Goal: Transaction & Acquisition: Purchase product/service

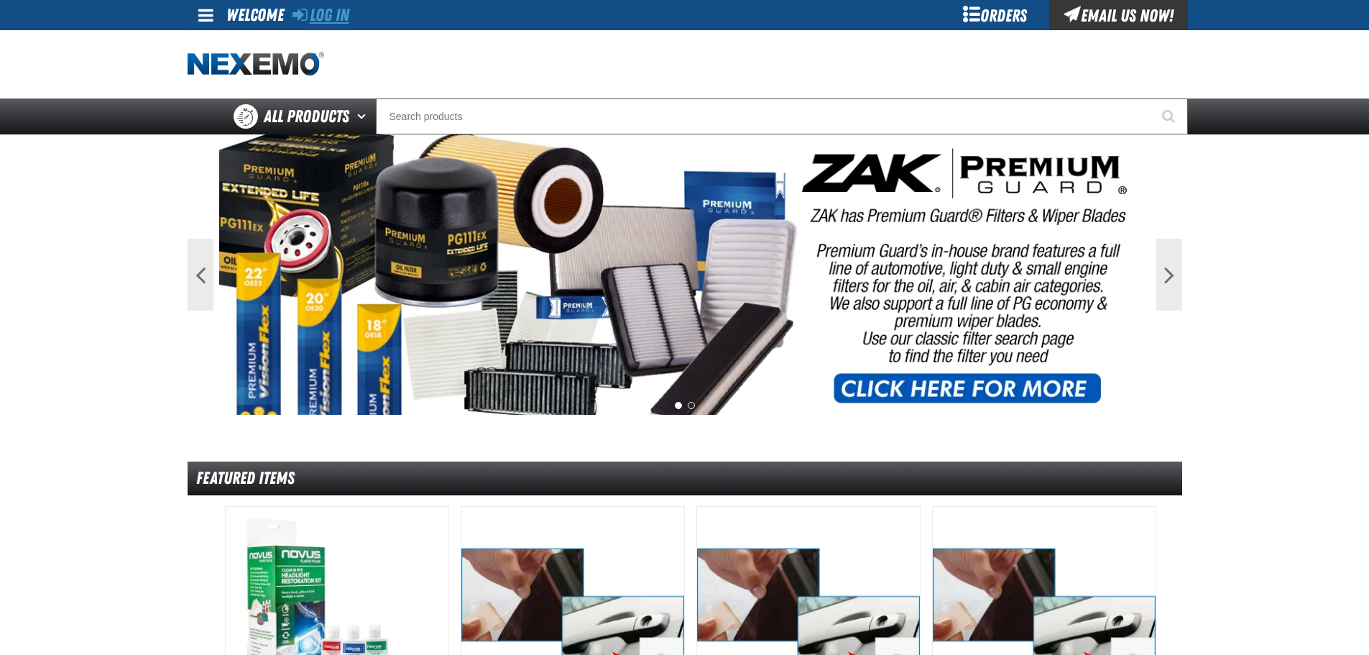
click at [339, 15] on link "Log In" at bounding box center [321, 15] width 57 height 20
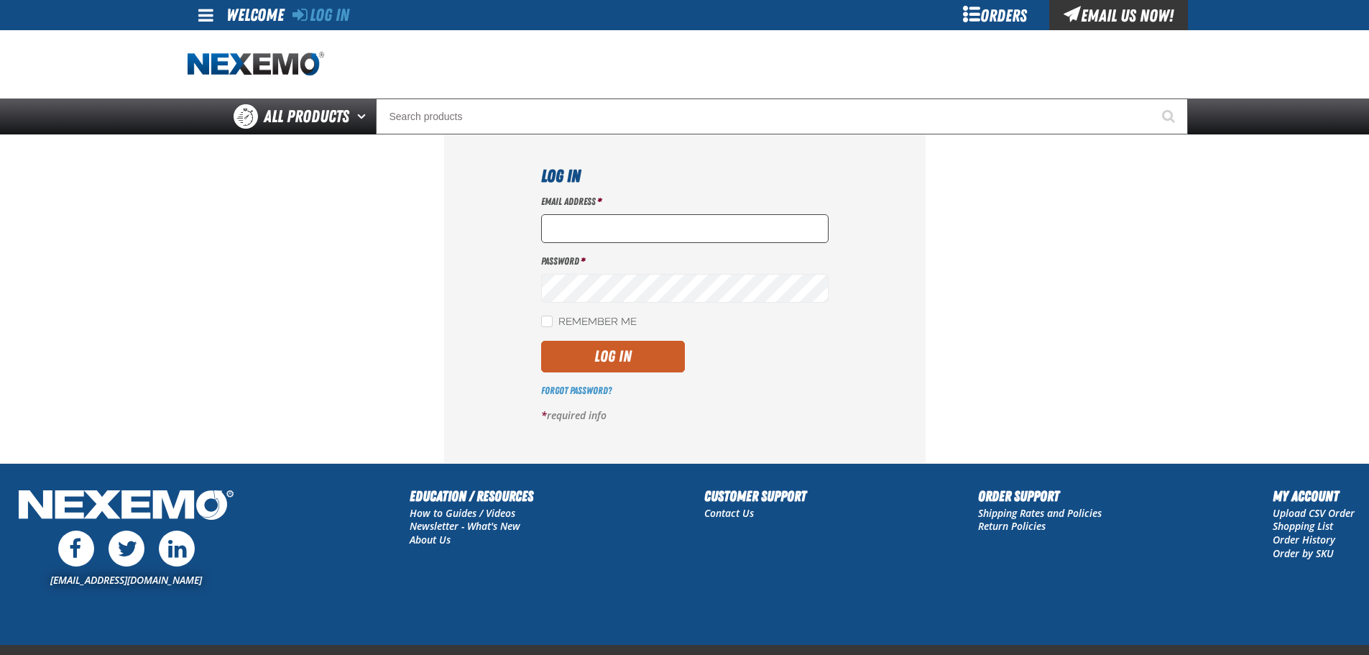
click at [568, 230] on input "Email Address *" at bounding box center [684, 228] width 287 height 29
type input "[EMAIL_ADDRESS][DOMAIN_NAME]"
click at [541, 341] on button "Log In" at bounding box center [613, 357] width 144 height 32
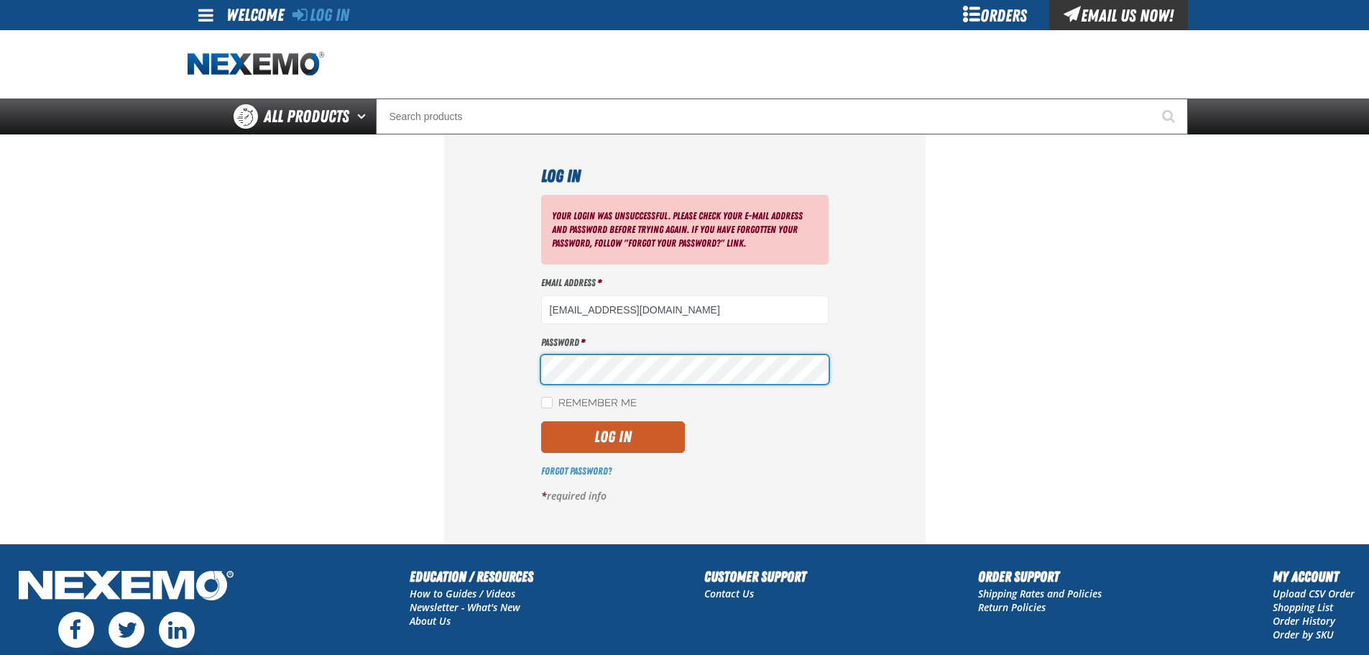
click at [541, 421] on button "Log In" at bounding box center [613, 437] width 144 height 32
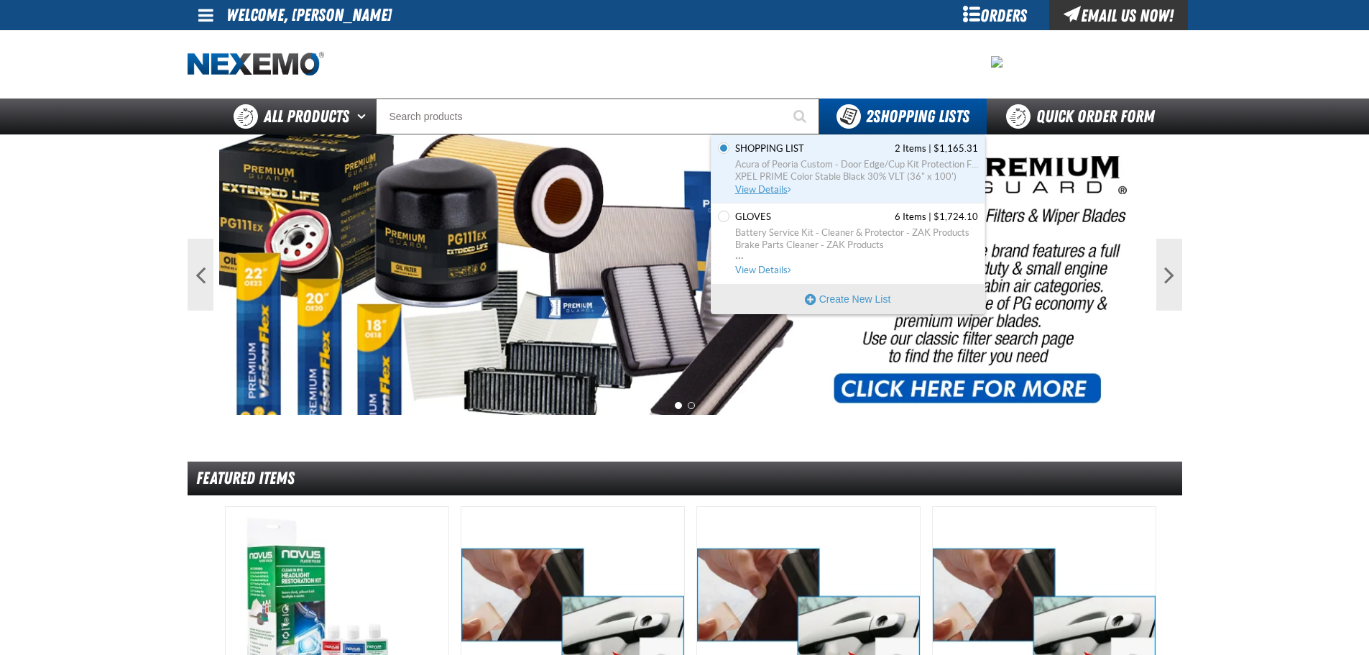
click at [824, 170] on span "XPEL PRIME Color Stable Black 30% VLT (36" x 100')" at bounding box center [856, 176] width 243 height 13
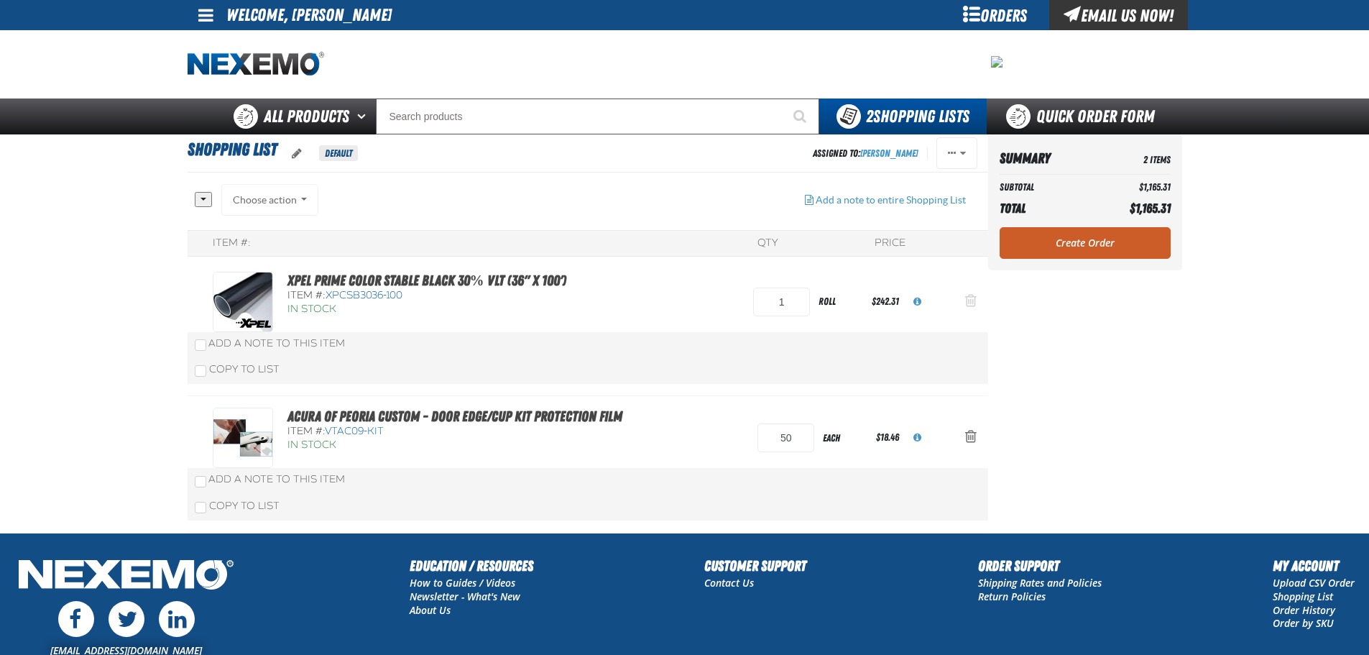
click at [965, 305] on span "Action Remove XPEL PRIME Color Stable Black 30% VLT (36&quot; x 100&#039;) from…" at bounding box center [970, 300] width 11 height 14
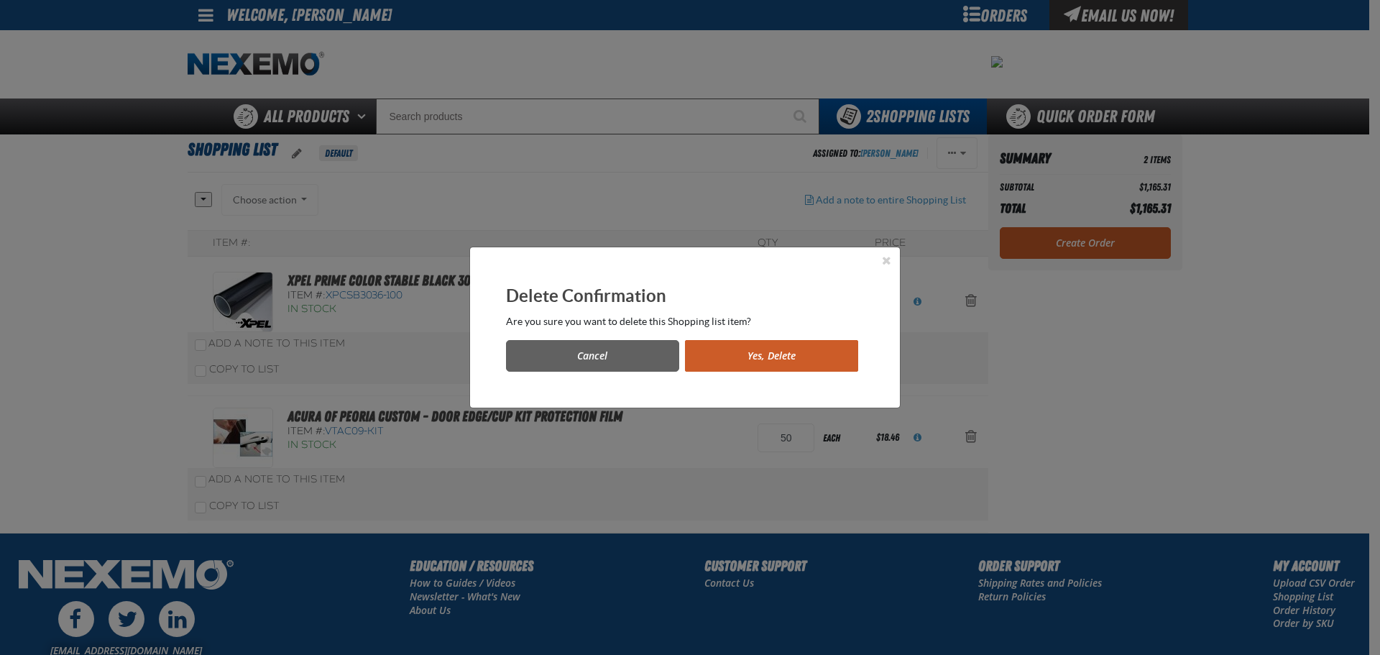
click at [819, 323] on div "Are you sure you want to delete this Shopping list item?" at bounding box center [685, 322] width 358 height 14
click at [777, 365] on button "Yes, Delete" at bounding box center [771, 356] width 173 height 32
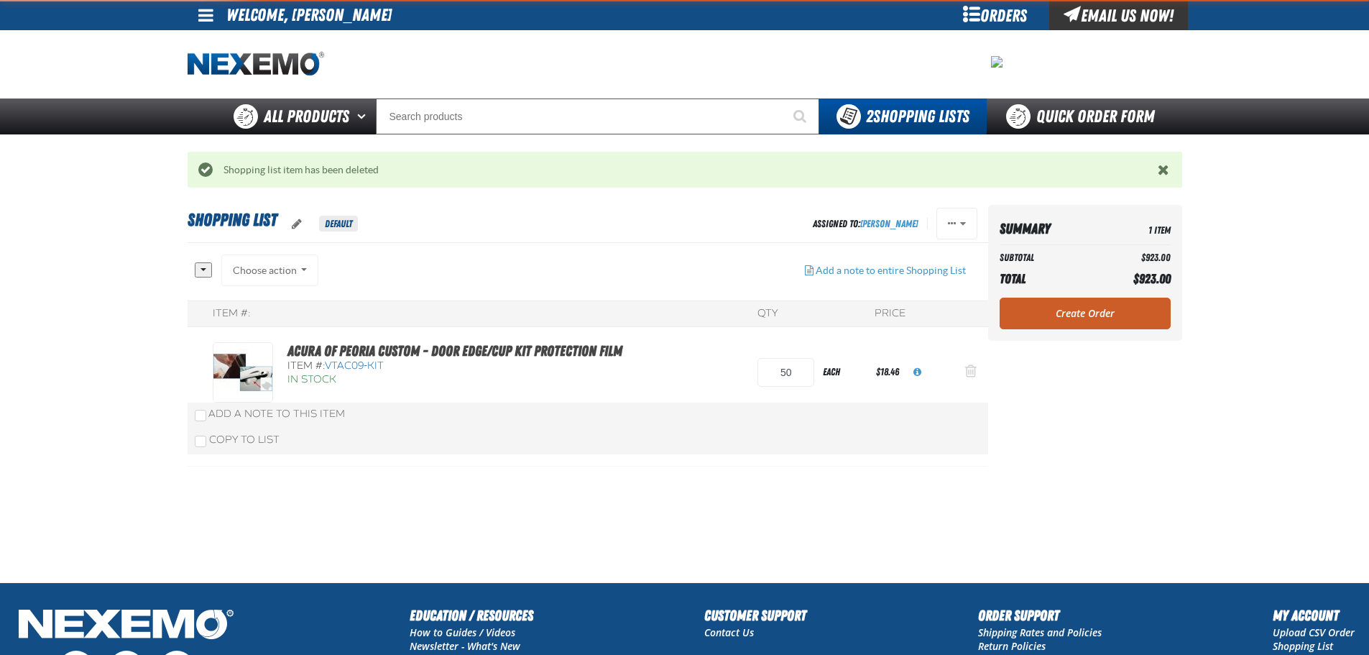
click at [968, 372] on span "Action Remove Acura of Peoria Custom - Door Edge/Cup Kit Protection Film from S…" at bounding box center [970, 371] width 11 height 14
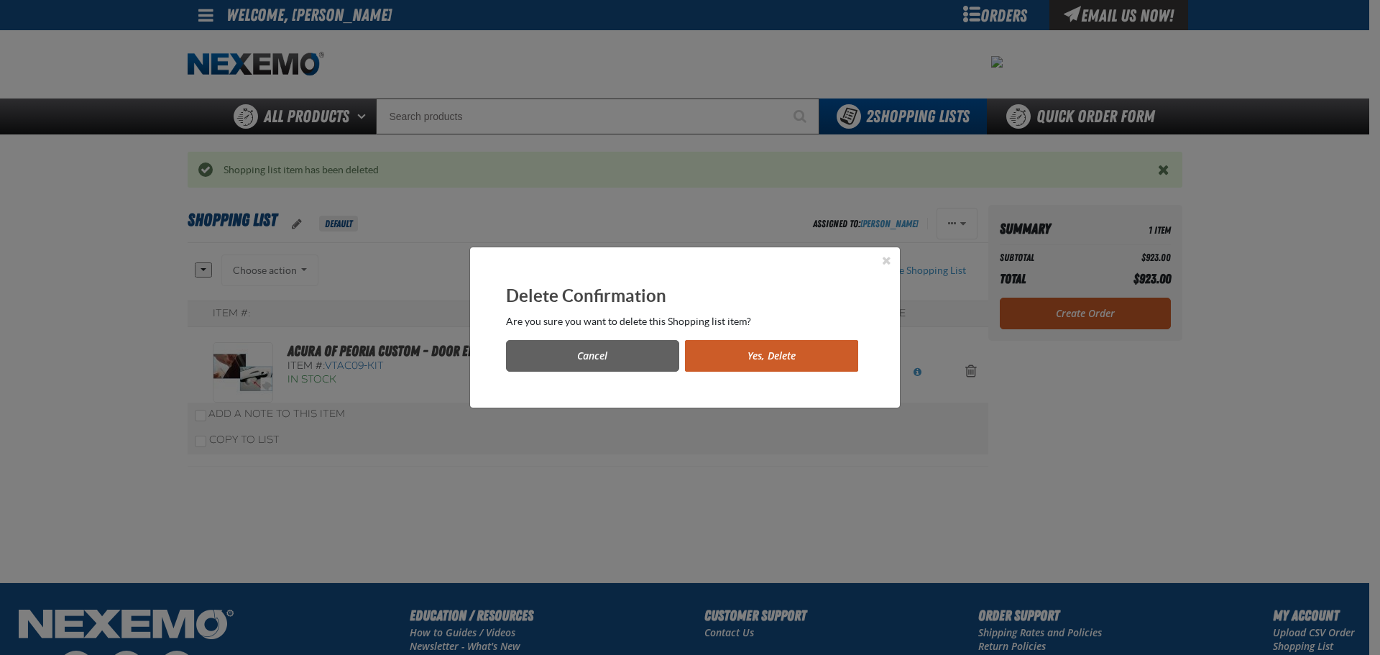
click at [796, 359] on button "Yes, Delete" at bounding box center [771, 356] width 173 height 32
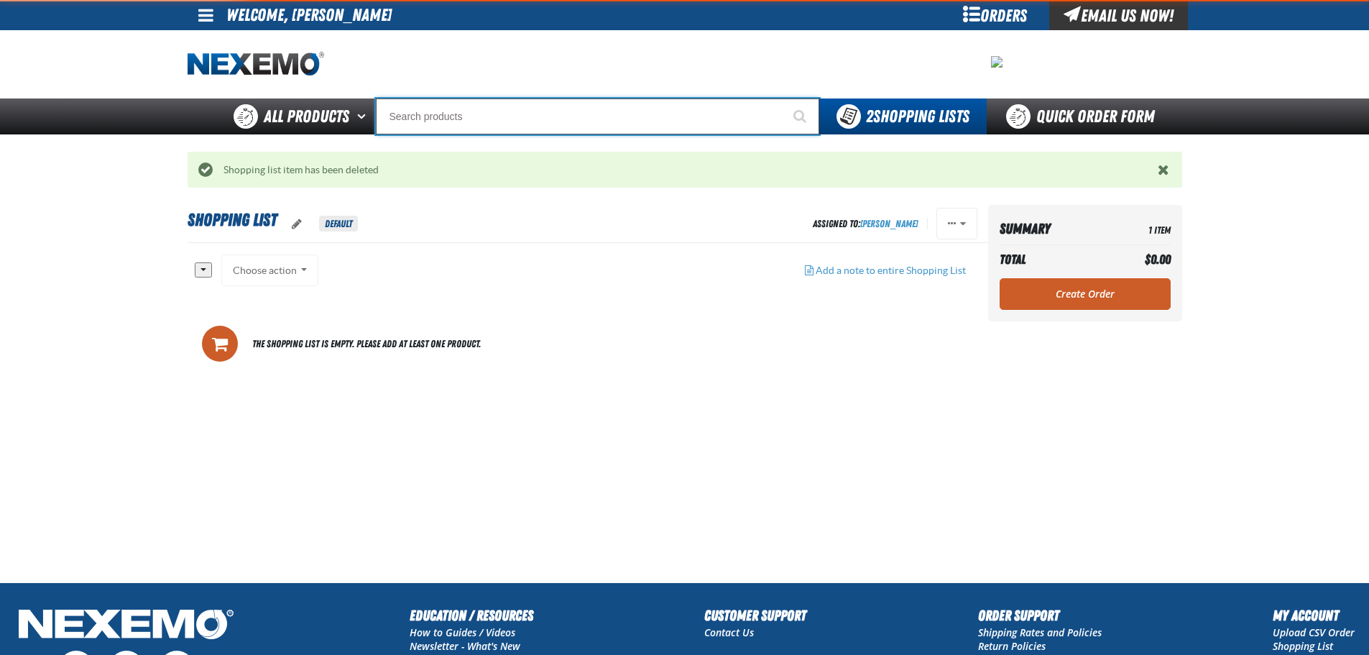
click at [425, 106] on input "Search" at bounding box center [597, 116] width 443 height 36
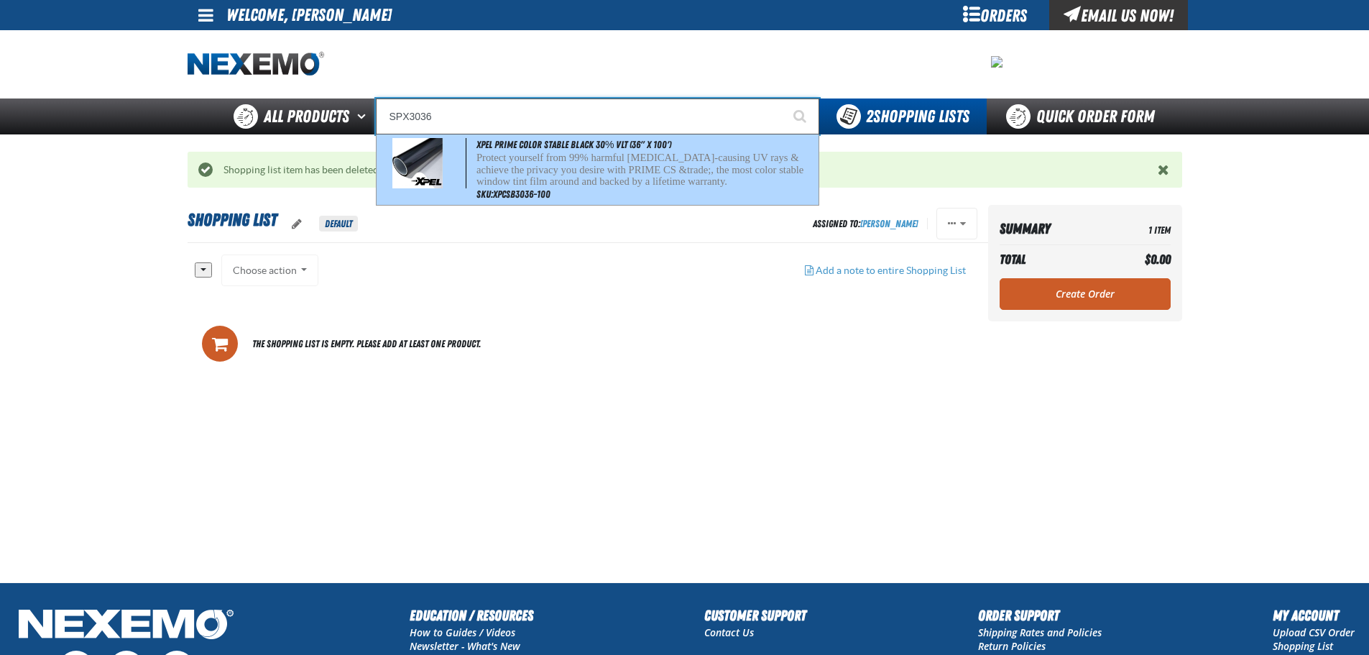
click at [501, 162] on p "Protect yourself from 99% harmful [MEDICAL_DATA]-causing UV rays & achieve the …" at bounding box center [645, 170] width 339 height 36
type input "XPEL PRIME Color Stable Black 30% VLT (36" x 100')"
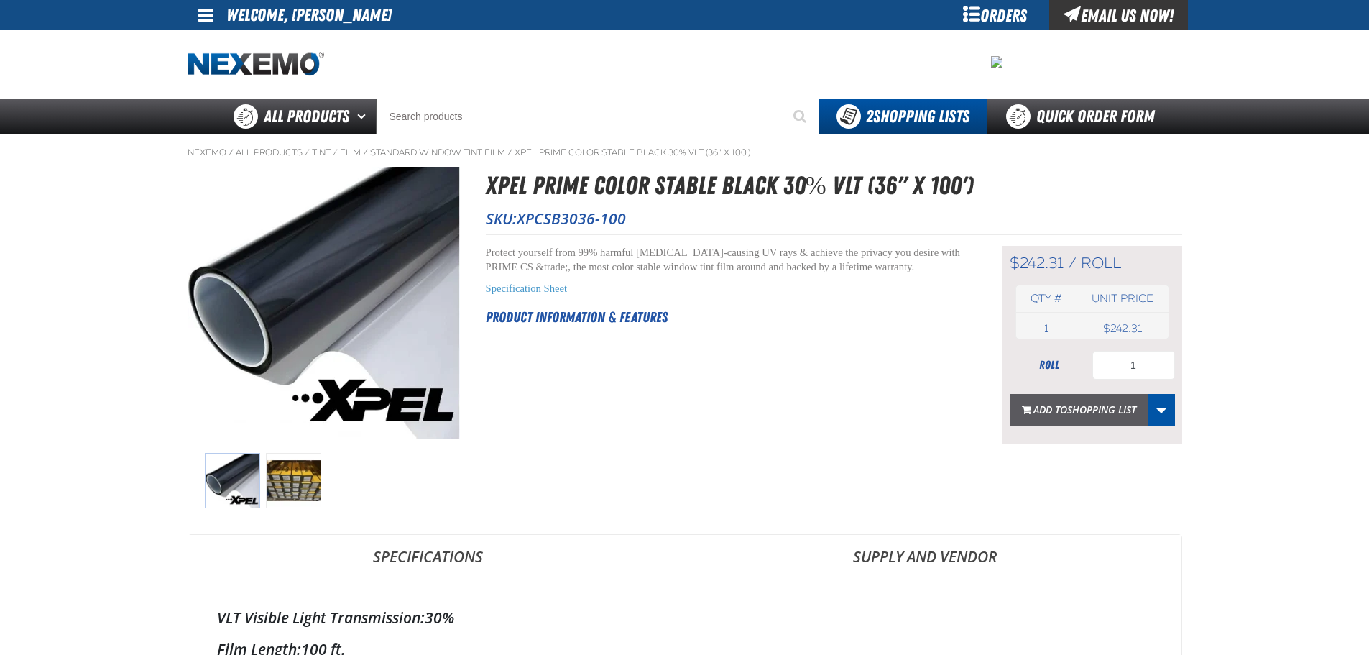
click at [1125, 410] on span "Shopping List" at bounding box center [1101, 409] width 69 height 14
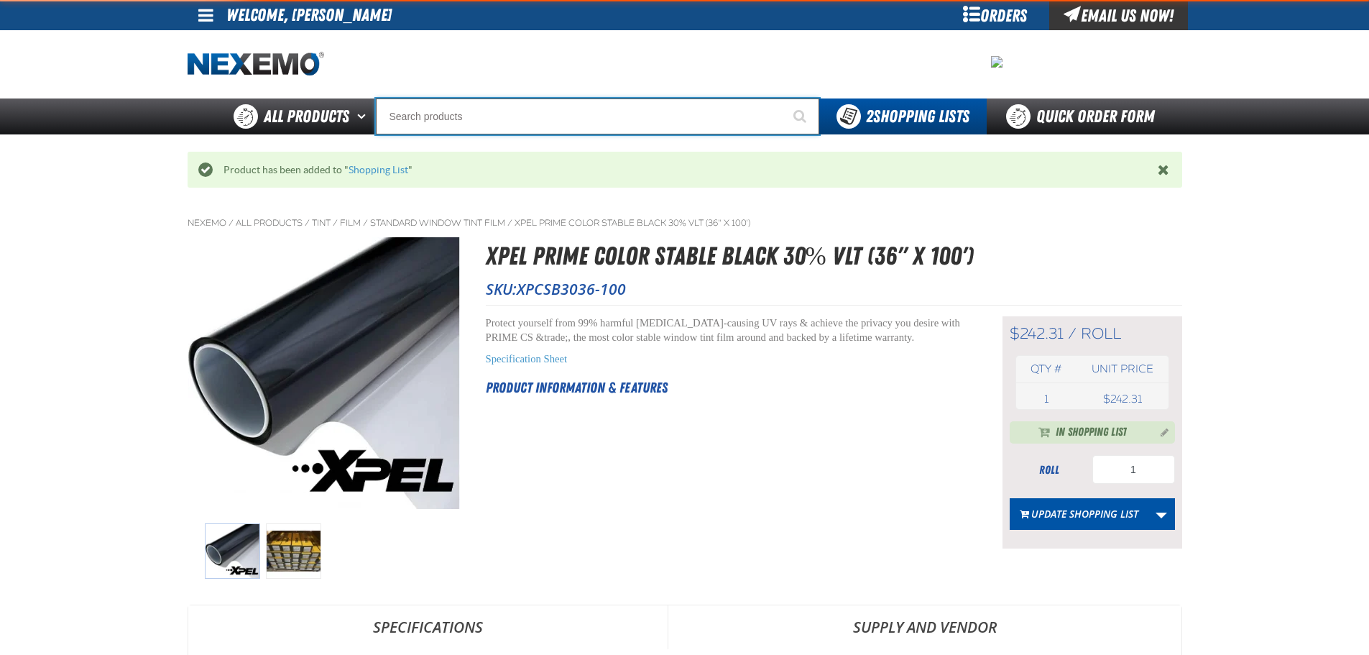
click at [506, 126] on input "Search" at bounding box center [597, 116] width 443 height 36
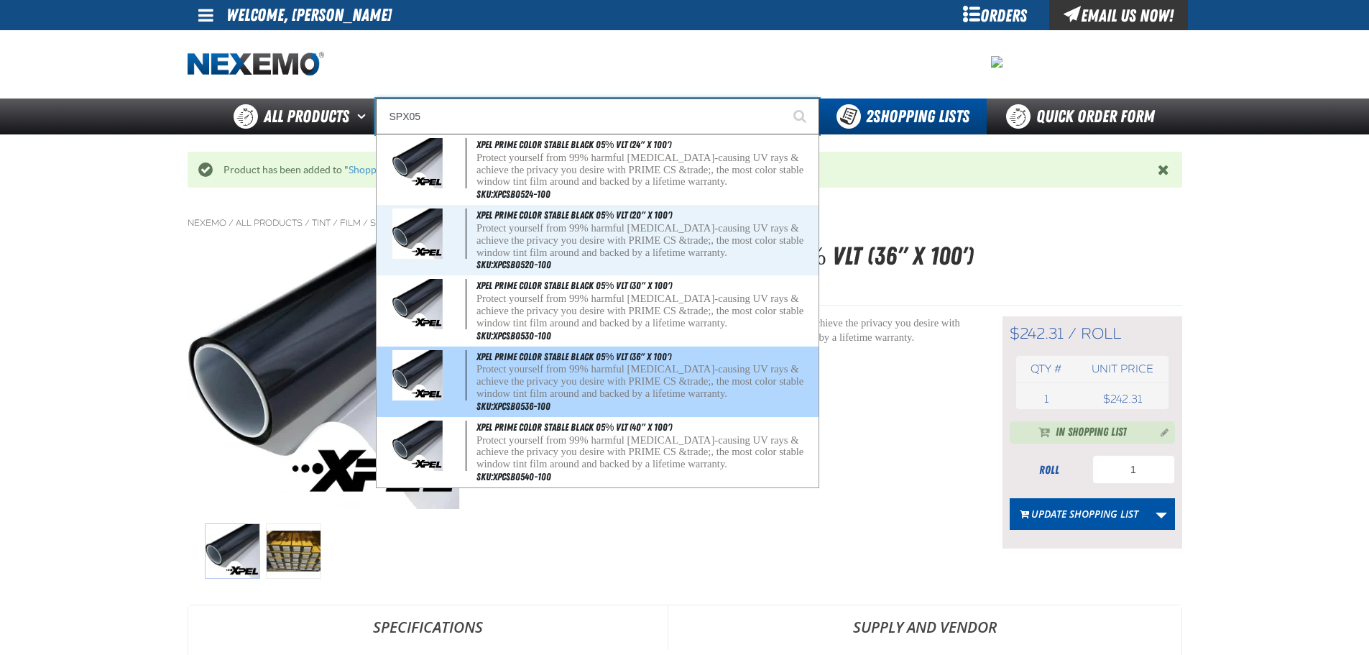
click at [539, 361] on span "XPEL PRIME Color Stable Black 05% VLT (36" x 100')" at bounding box center [573, 356] width 195 height 11
type input "XPEL PRIME Color Stable Black 05% VLT (36" x 100')"
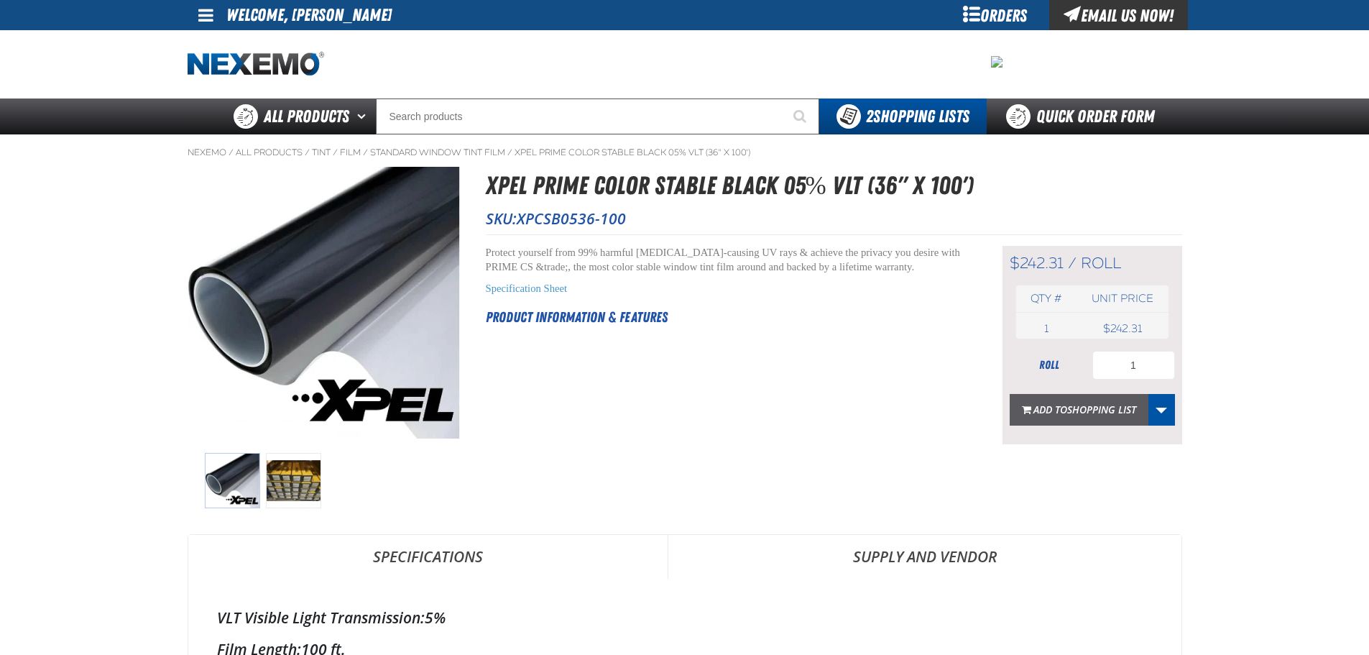
click at [1105, 419] on button "Add to Shopping List" at bounding box center [1079, 410] width 139 height 32
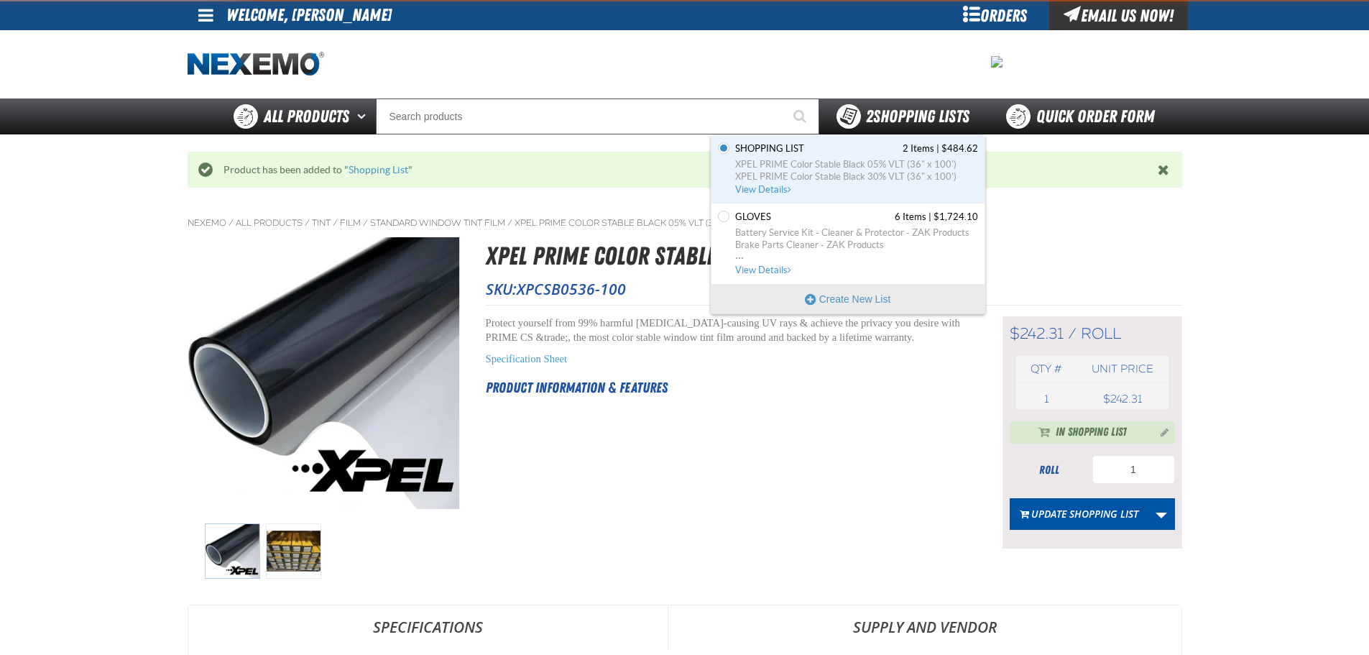
click at [887, 121] on span "2 Shopping Lists" at bounding box center [917, 116] width 103 height 20
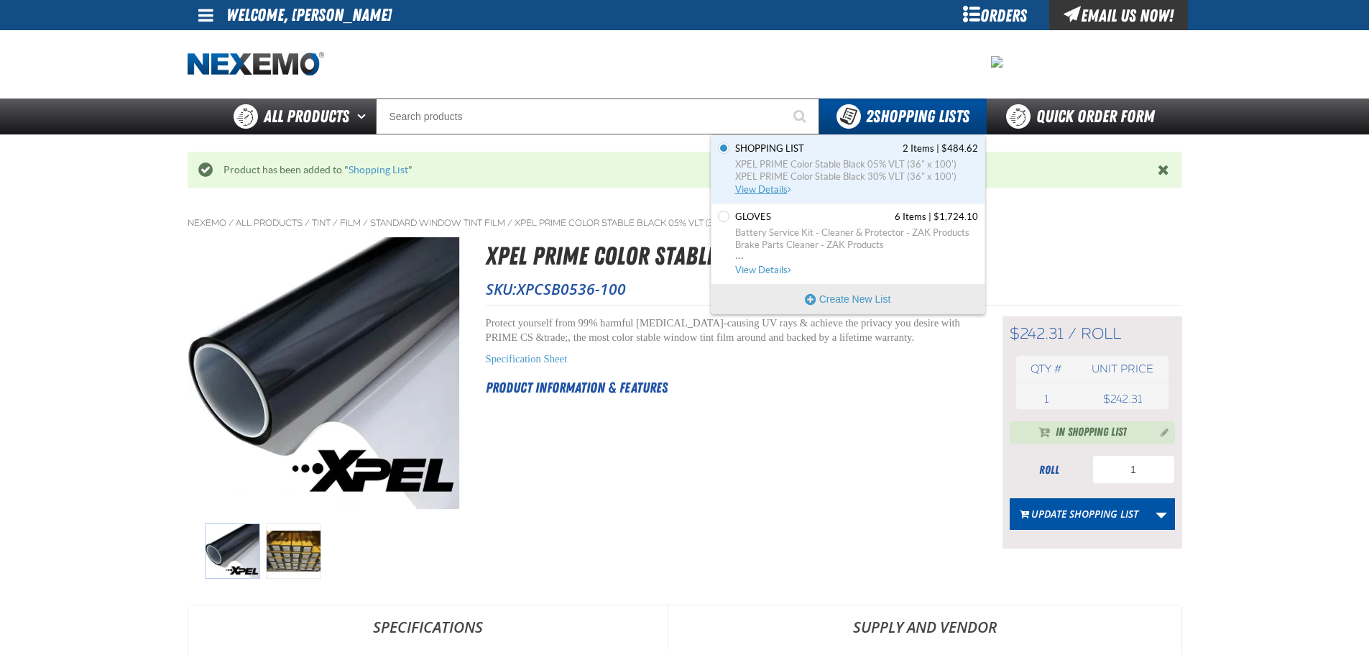
click at [847, 157] on link "Shopping List 2 Items | $484.62 XPEL PRIME Color Stable Black 05% VLT (36" x 10…" at bounding box center [855, 168] width 246 height 53
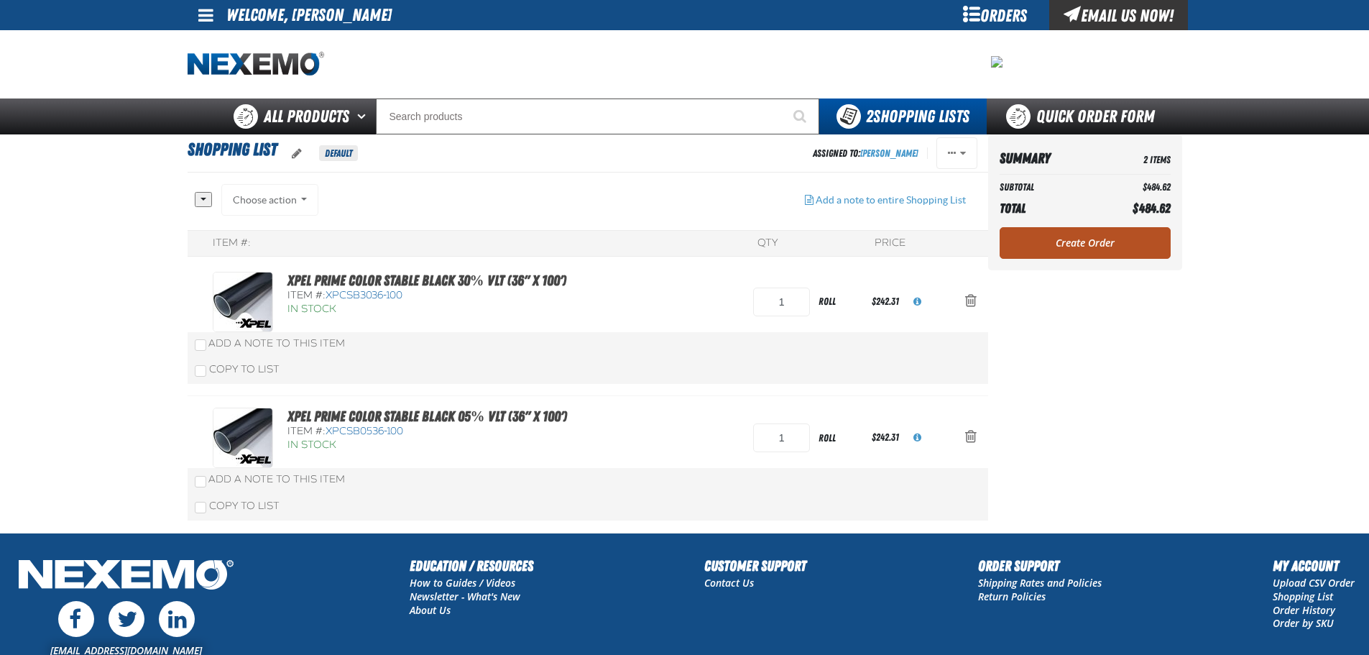
click at [1115, 242] on link "Create Order" at bounding box center [1085, 243] width 171 height 32
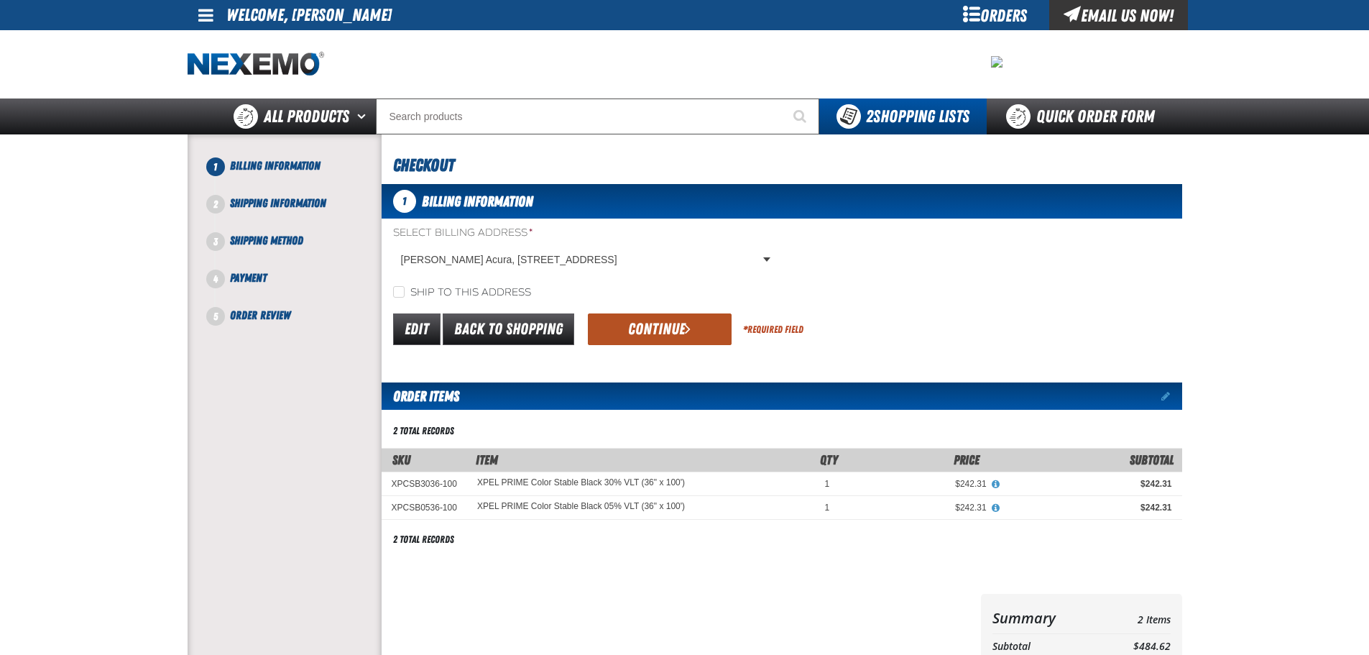
click at [623, 333] on button "Continue" at bounding box center [660, 329] width 144 height 32
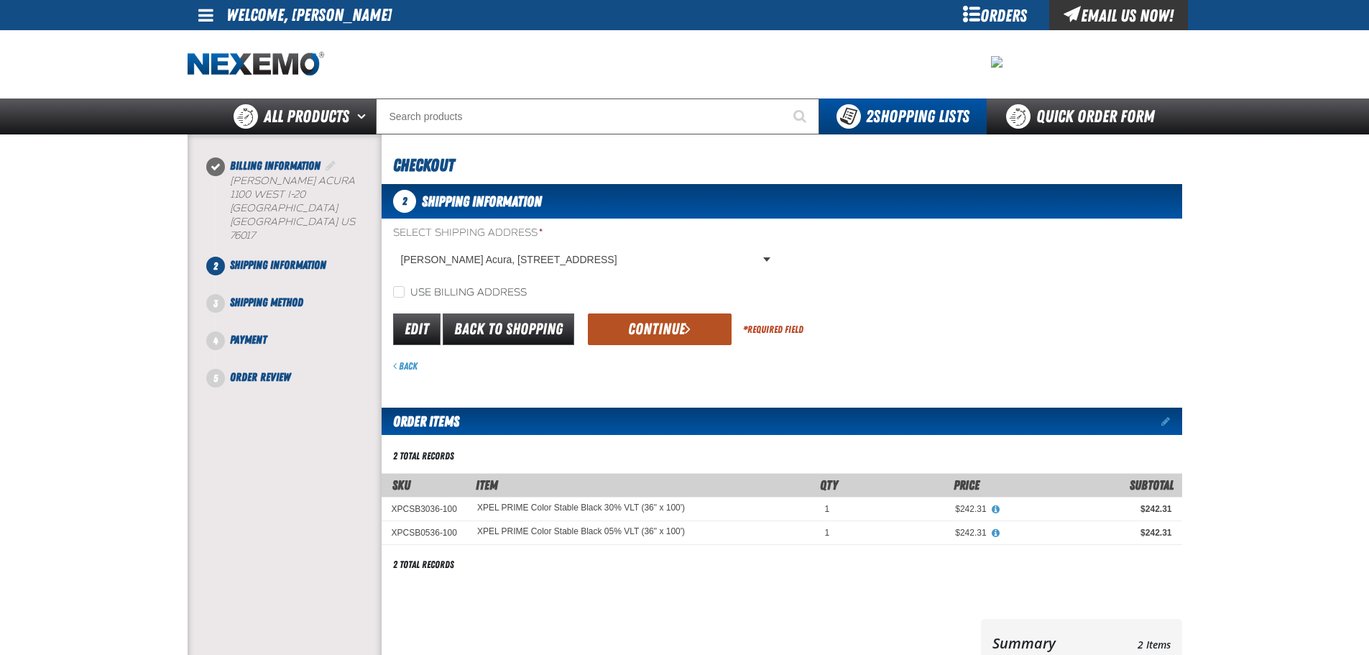
click at [668, 333] on button "Continue" at bounding box center [660, 329] width 144 height 32
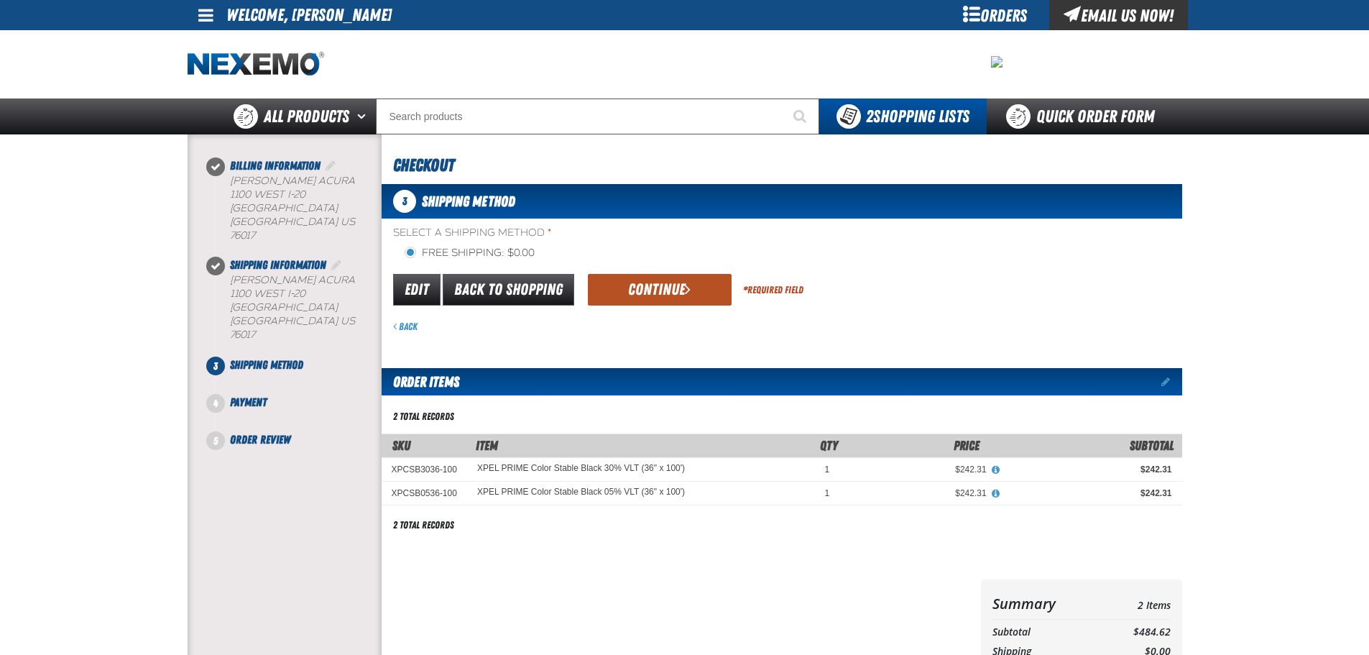
click at [657, 300] on button "Continue" at bounding box center [660, 290] width 144 height 32
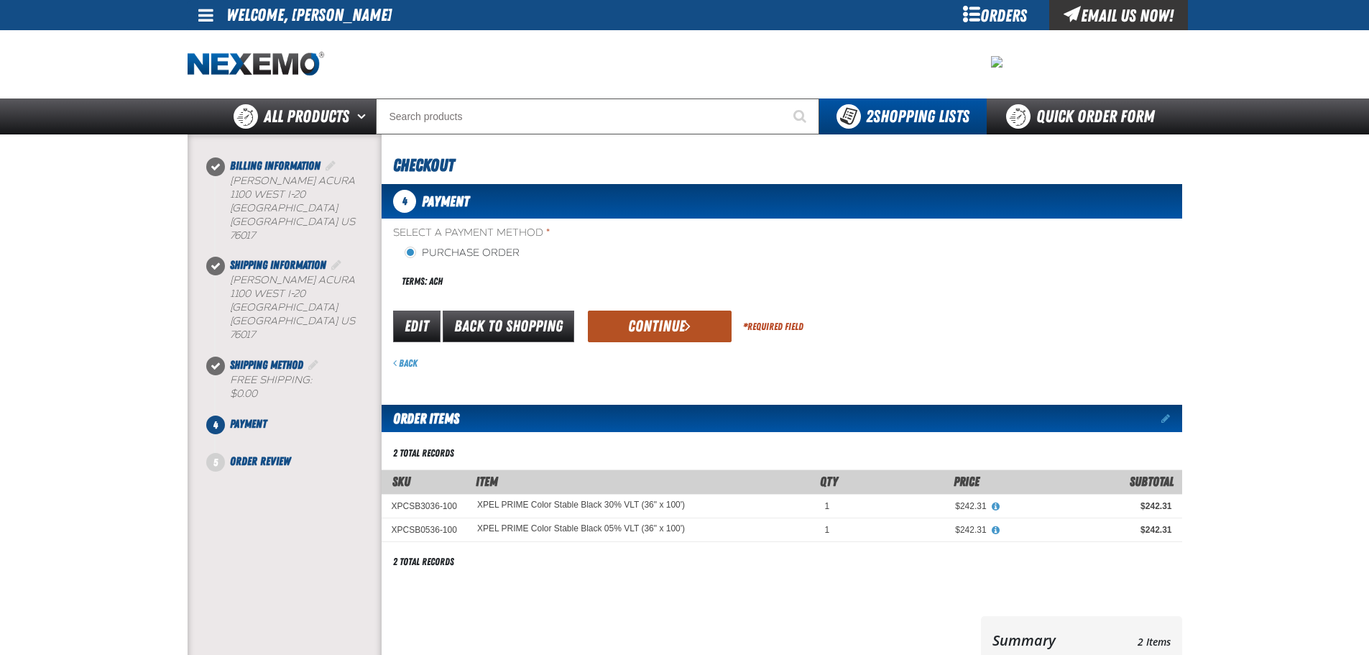
click at [650, 317] on button "Continue" at bounding box center [660, 326] width 144 height 32
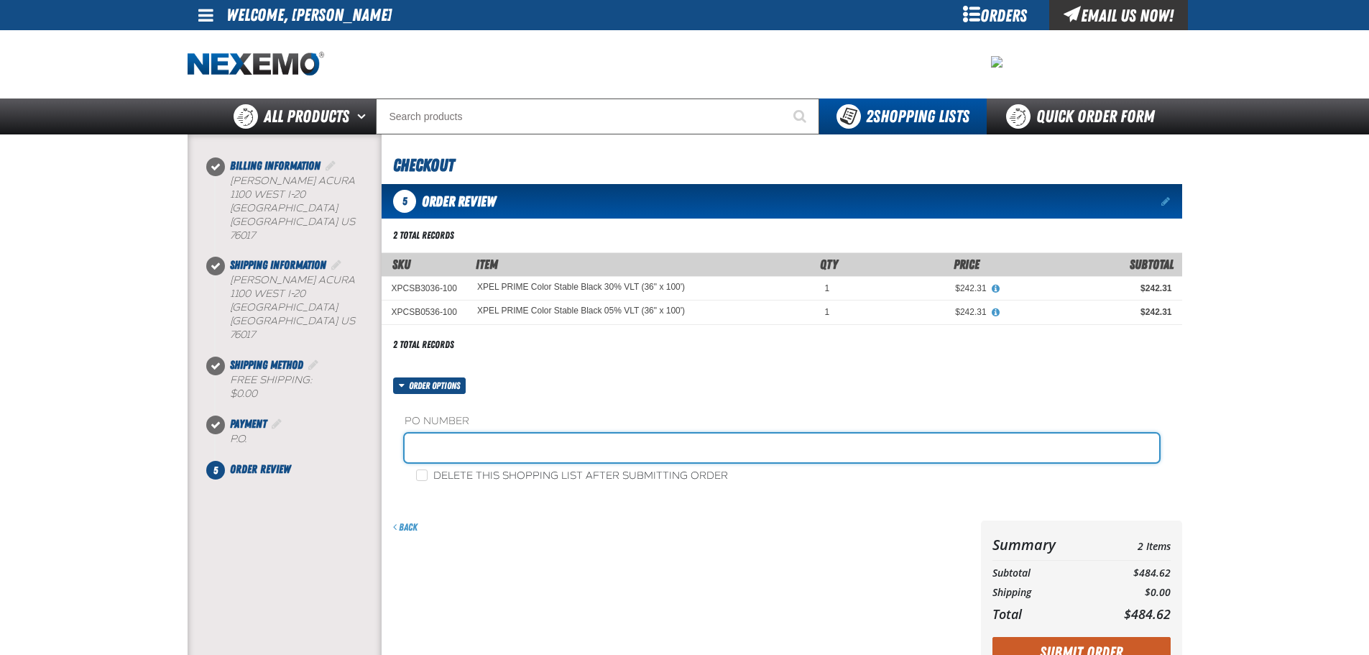
click at [504, 450] on input "text" at bounding box center [782, 447] width 755 height 29
type input "1"
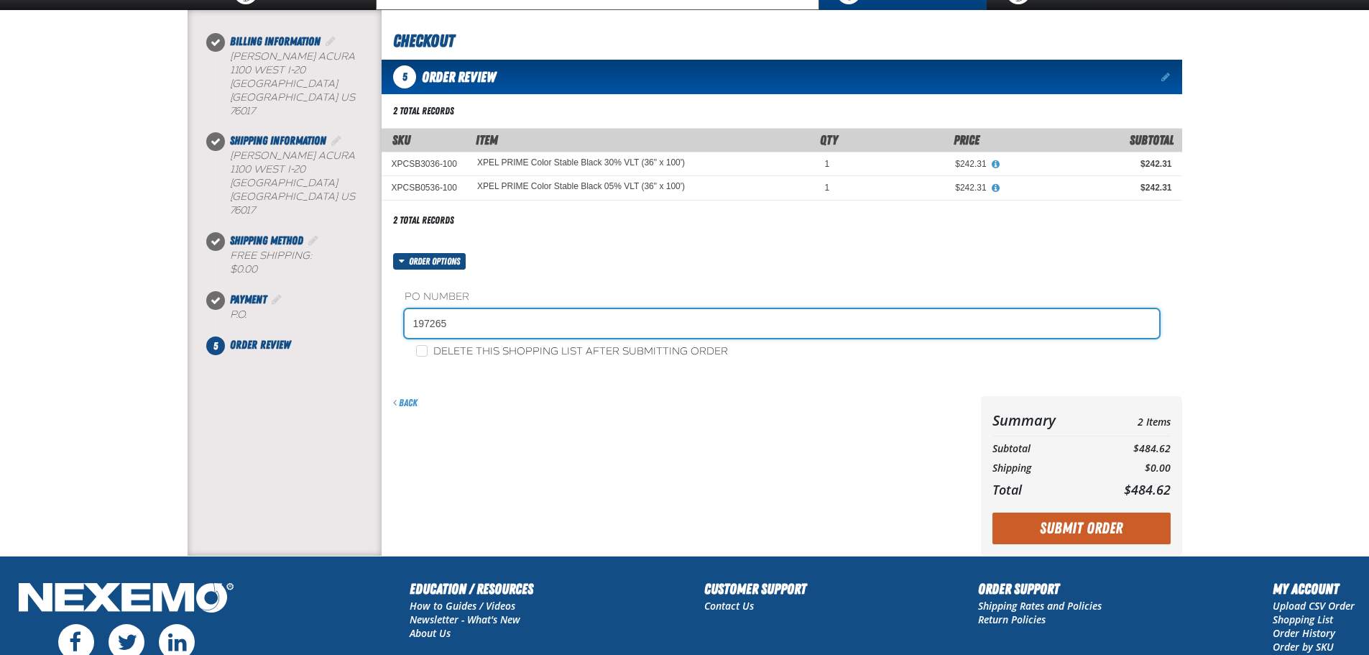
scroll to position [264, 0]
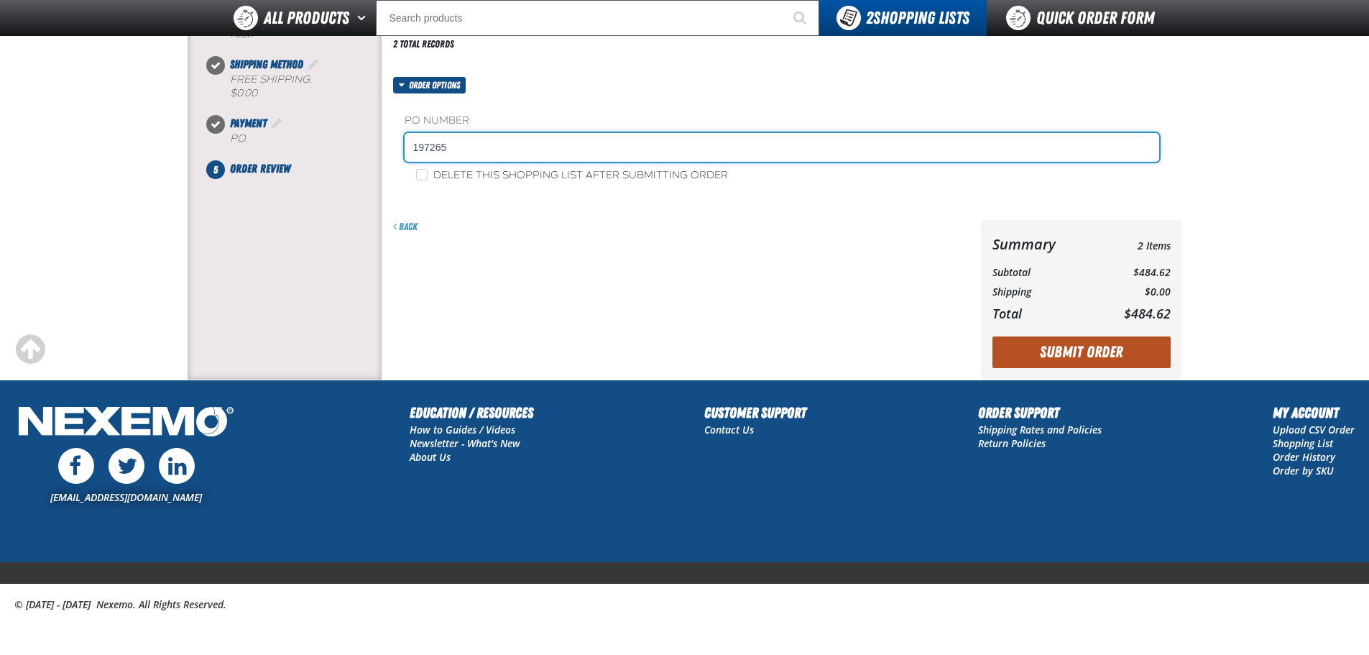
type input "197265"
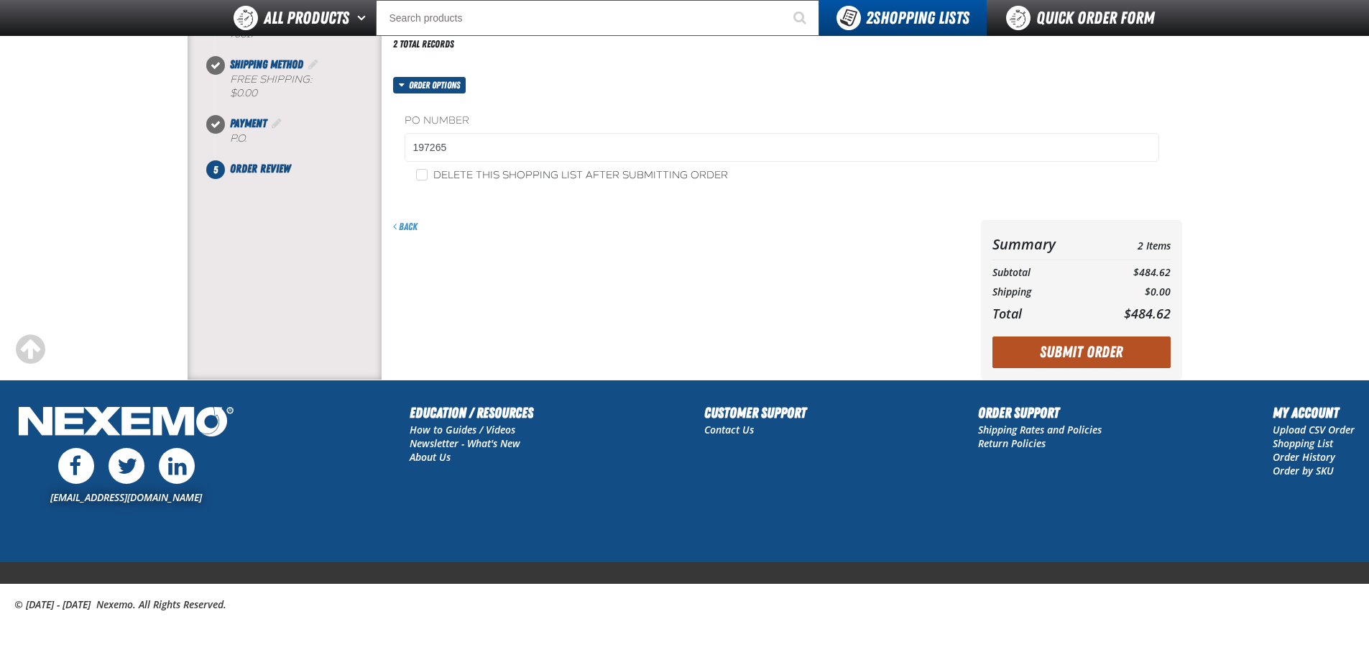
click at [1109, 360] on button "Submit Order" at bounding box center [1082, 352] width 178 height 32
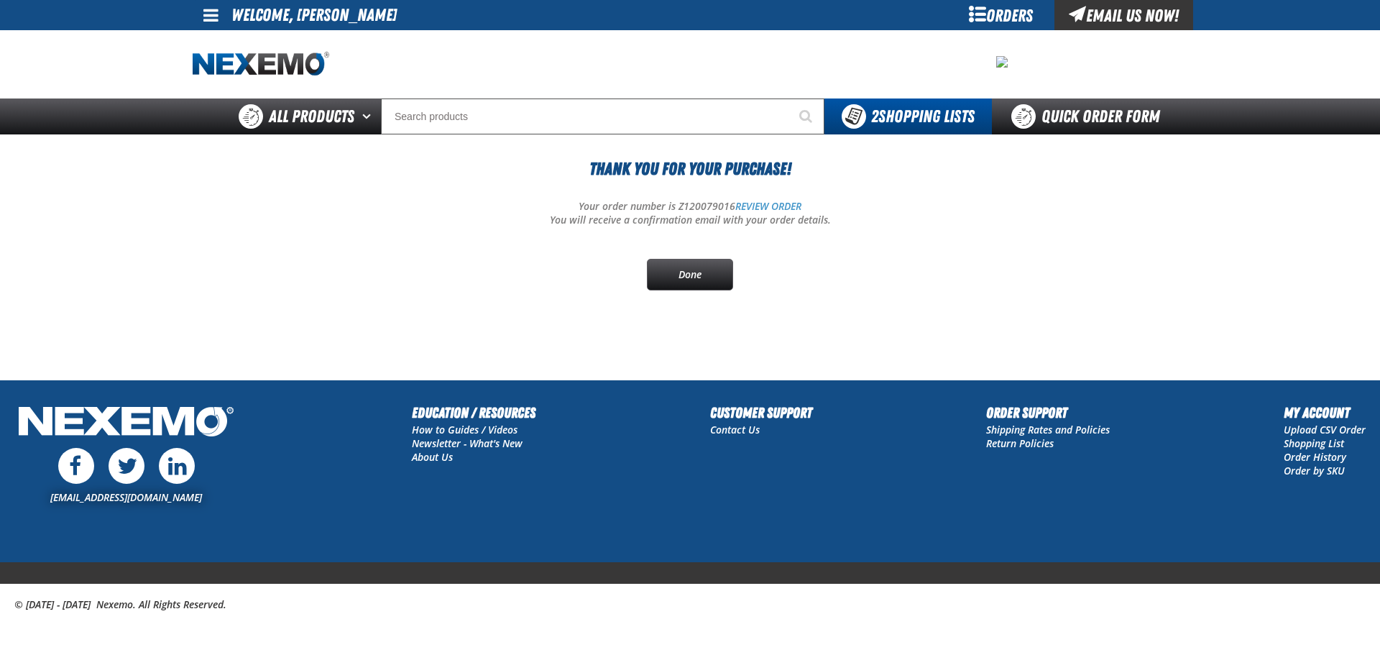
drag, startPoint x: 678, startPoint y: 270, endPoint x: 375, endPoint y: 328, distance: 308.8
click at [678, 270] on link "Done" at bounding box center [690, 275] width 86 height 32
